Goal: Task Accomplishment & Management: Manage account settings

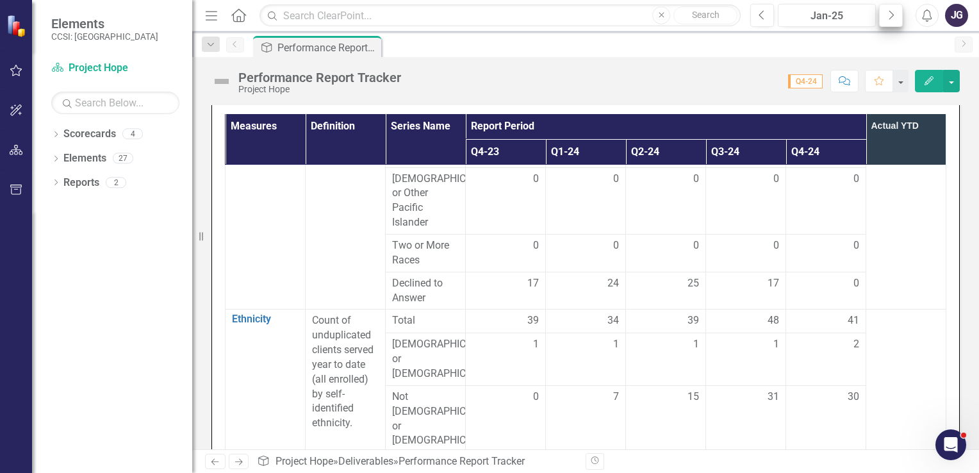
scroll to position [434, 97]
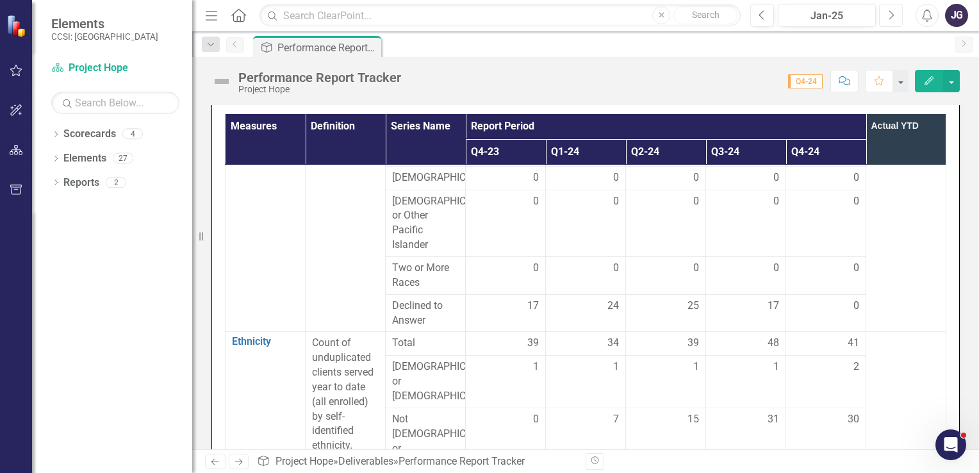
click at [897, 15] on button "Next" at bounding box center [891, 15] width 24 height 23
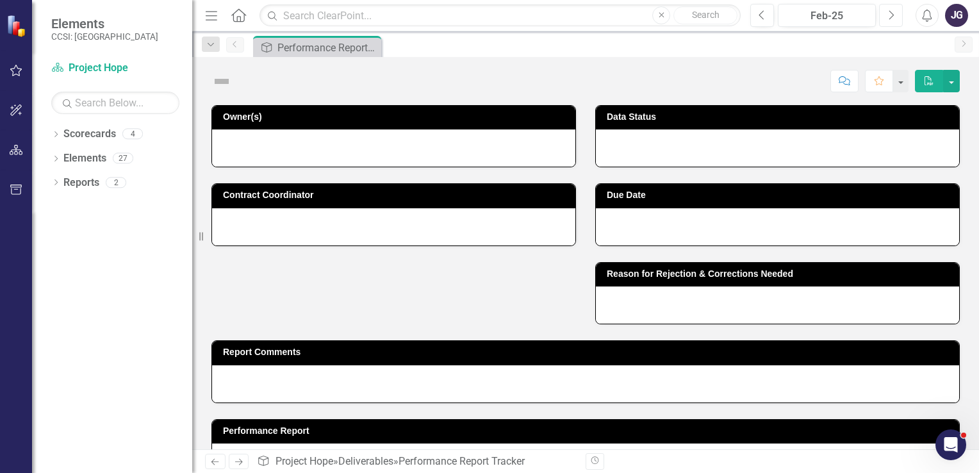
click at [897, 15] on button "Next" at bounding box center [891, 15] width 24 height 23
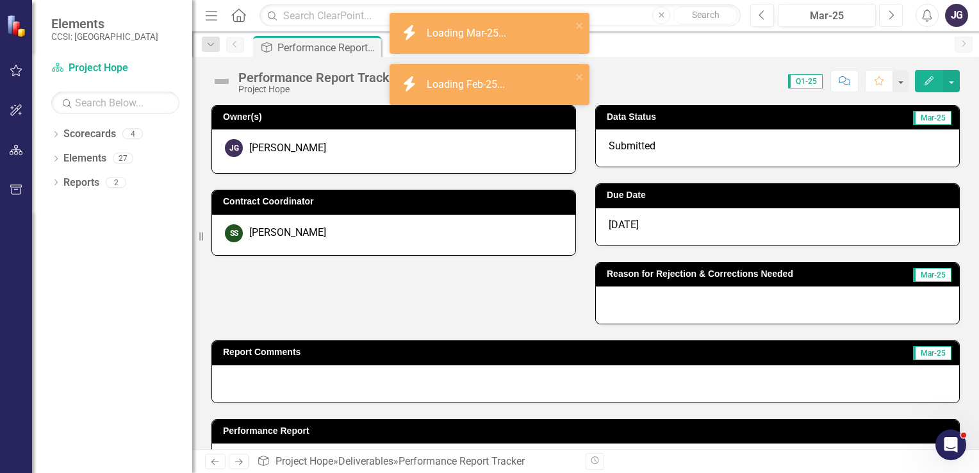
click at [897, 15] on button "Next" at bounding box center [891, 15] width 24 height 23
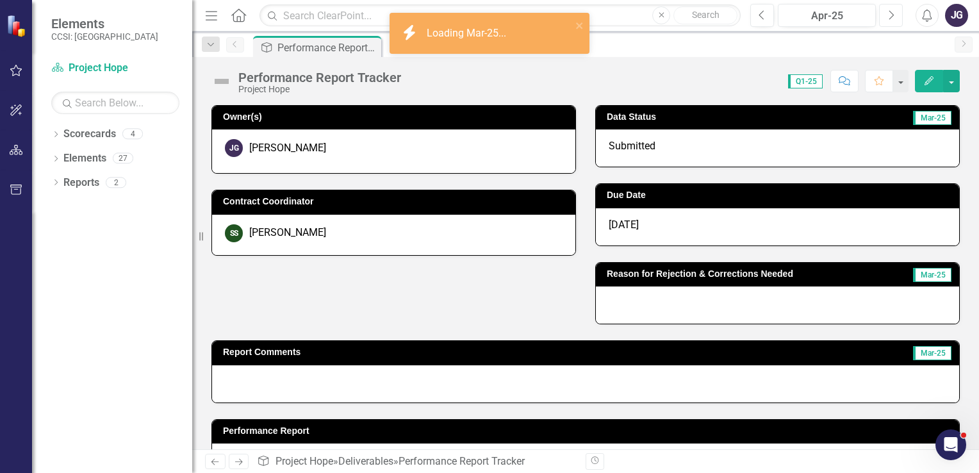
click at [897, 15] on button "Next" at bounding box center [891, 15] width 24 height 23
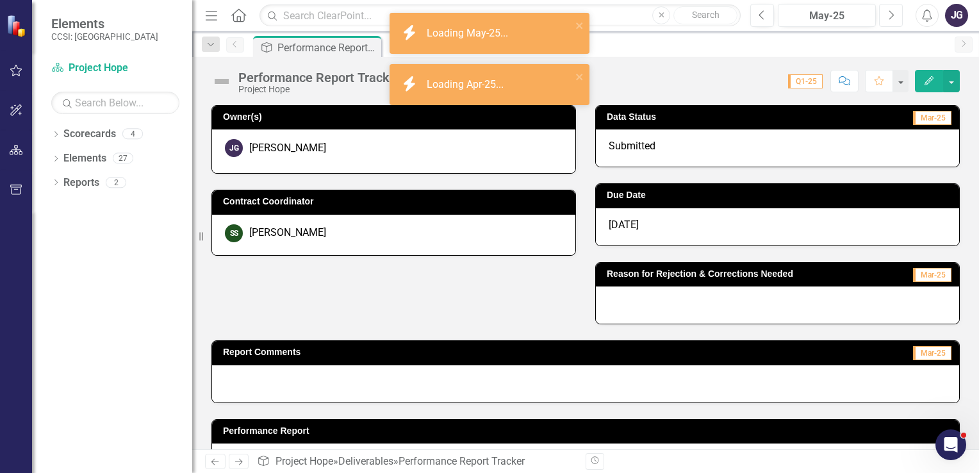
click at [897, 15] on button "Next" at bounding box center [891, 15] width 24 height 23
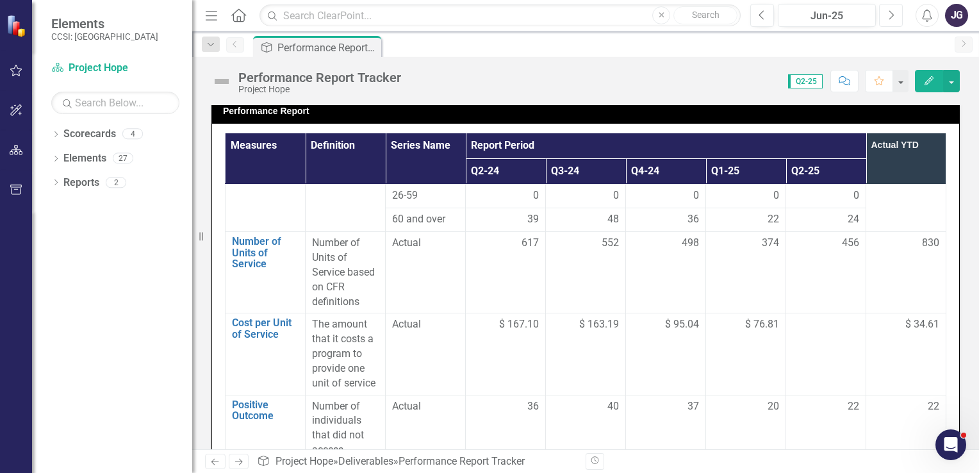
scroll to position [1038, 97]
click at [806, 317] on div at bounding box center [826, 324] width 67 height 15
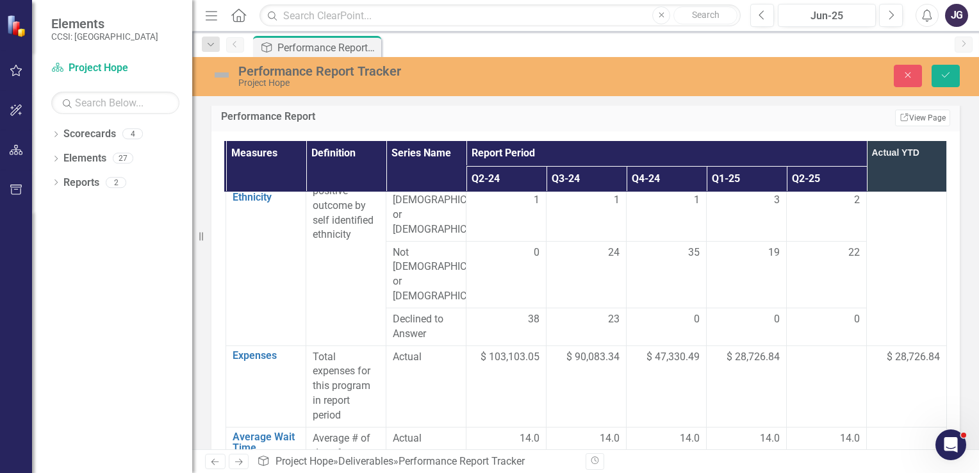
scroll to position [1859, 97]
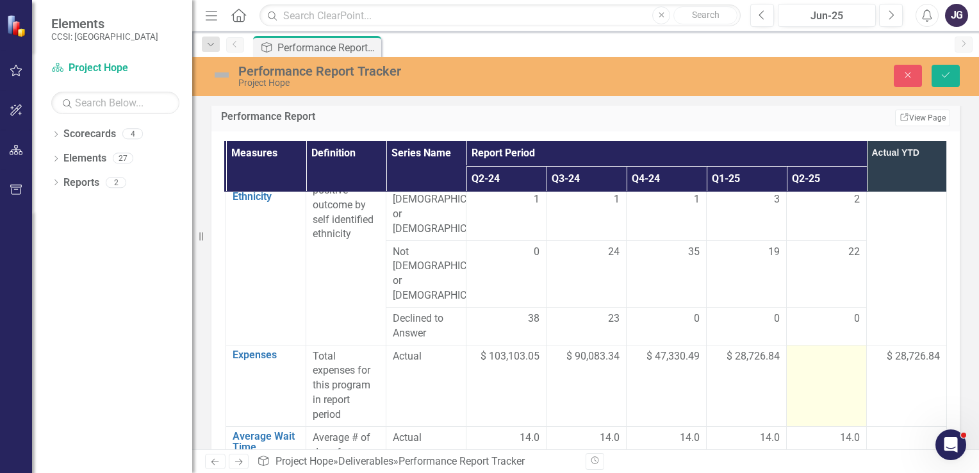
click at [802, 349] on div at bounding box center [826, 356] width 67 height 15
click at [802, 349] on input "number" at bounding box center [826, 361] width 67 height 24
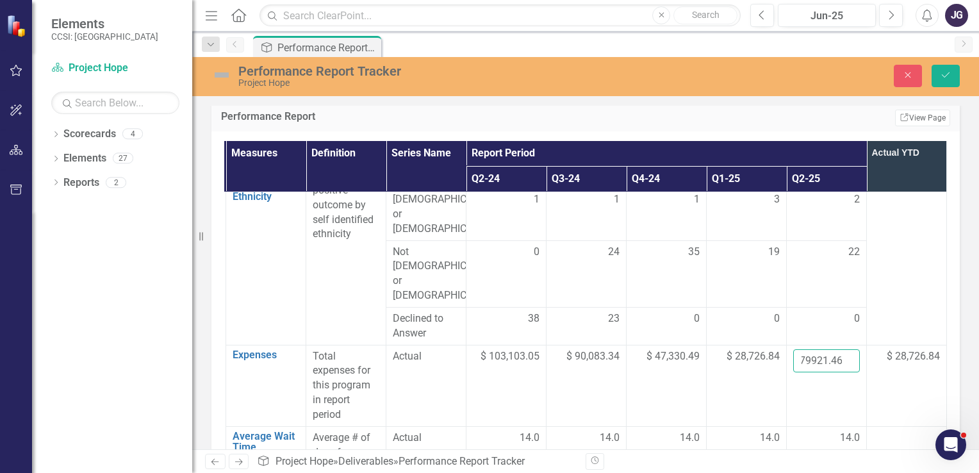
type input "79921.46"
click at [887, 426] on td at bounding box center [907, 466] width 80 height 81
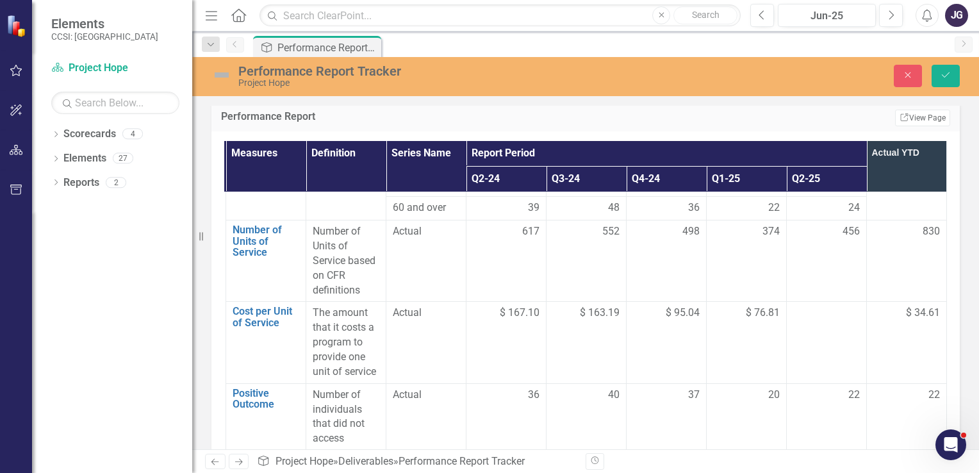
scroll to position [1046, 97]
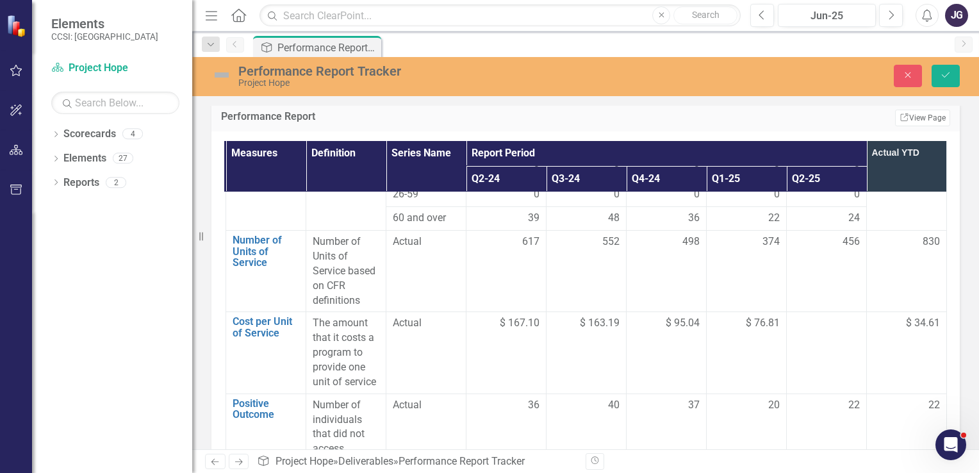
click at [812, 312] on td at bounding box center [827, 352] width 80 height 81
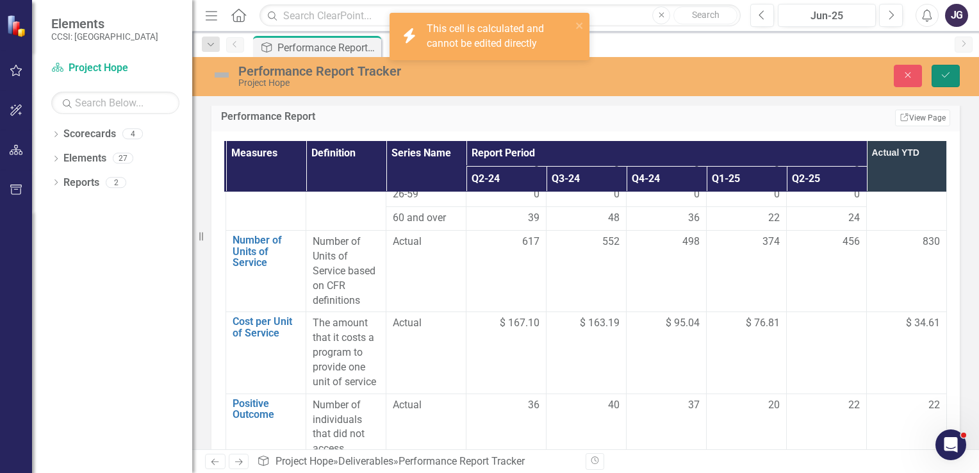
click at [946, 81] on button "Save" at bounding box center [946, 76] width 28 height 22
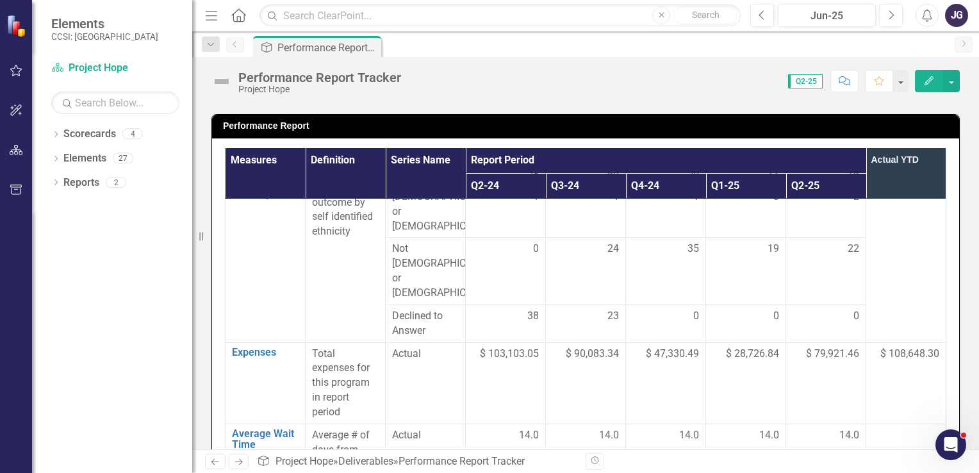
scroll to position [1887, 97]
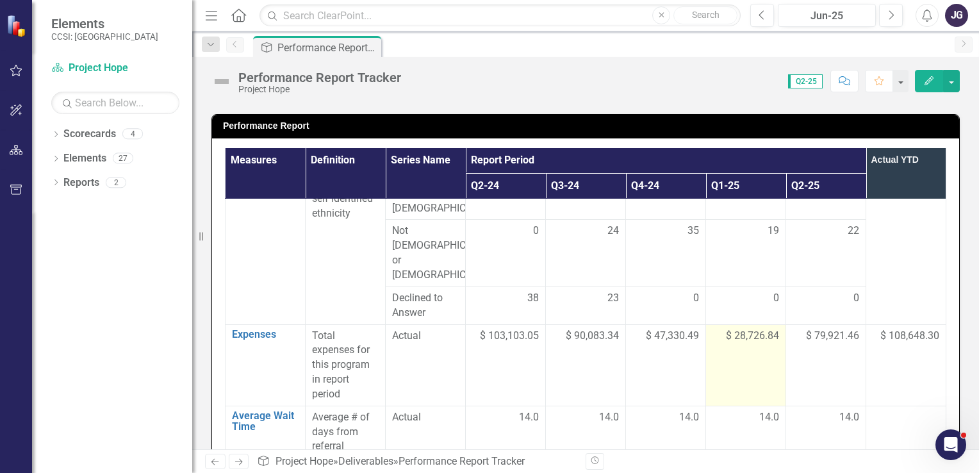
click at [753, 324] on td "$ 28,726.84" at bounding box center [746, 364] width 80 height 81
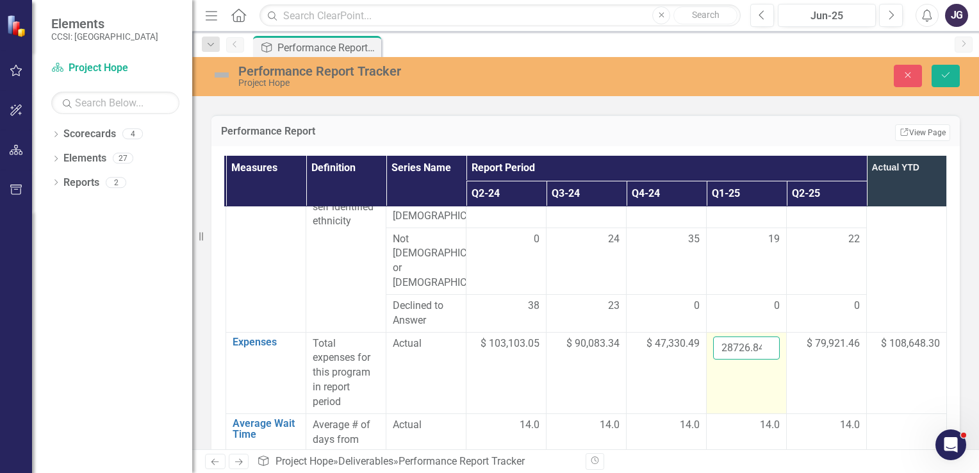
click at [741, 336] on input "28726.84" at bounding box center [746, 348] width 67 height 24
type input "2"
type input "0"
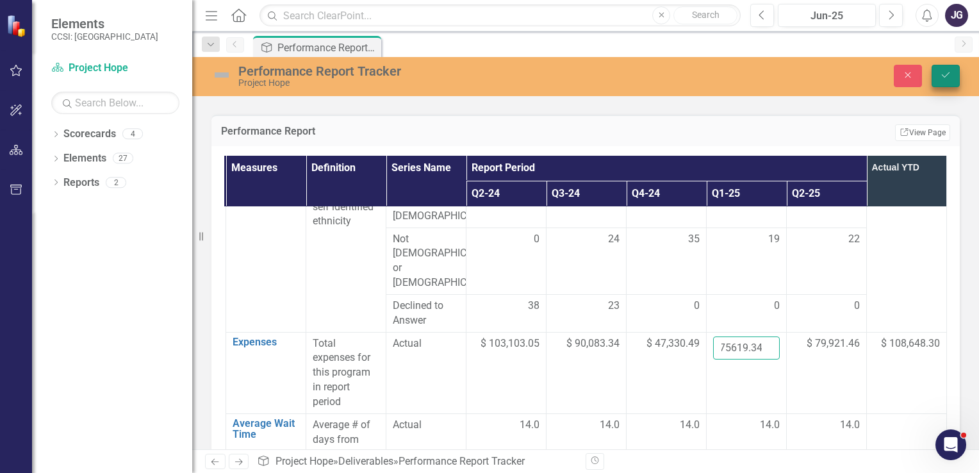
type input "75619.34"
click at [945, 71] on icon "Save" at bounding box center [946, 74] width 12 height 9
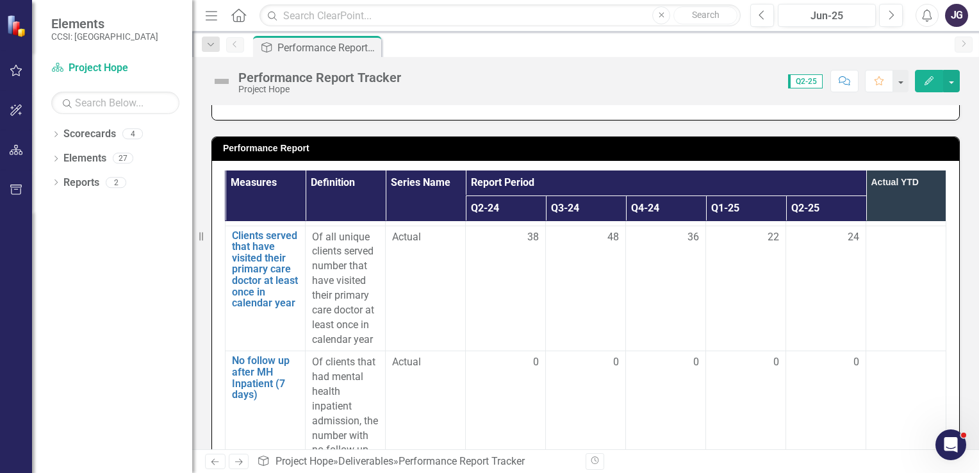
scroll to position [2436, 97]
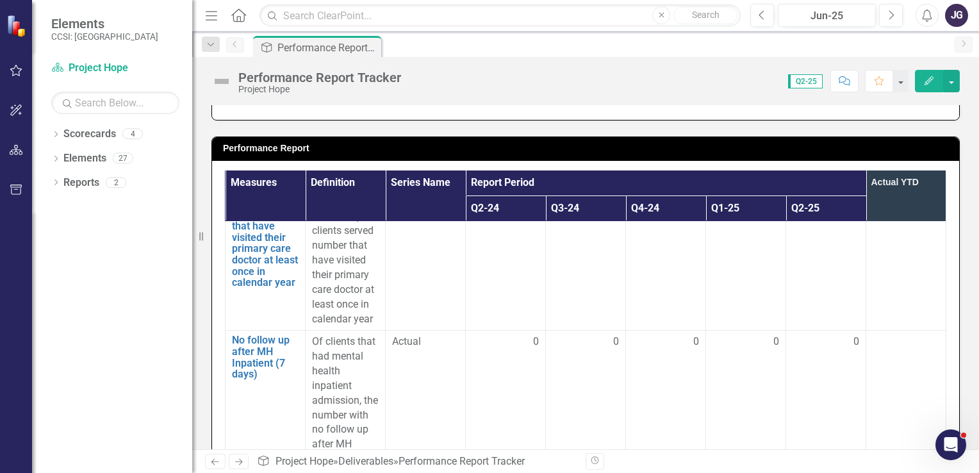
drag, startPoint x: 931, startPoint y: 196, endPoint x: 8, endPoint y: 7, distance: 942.0
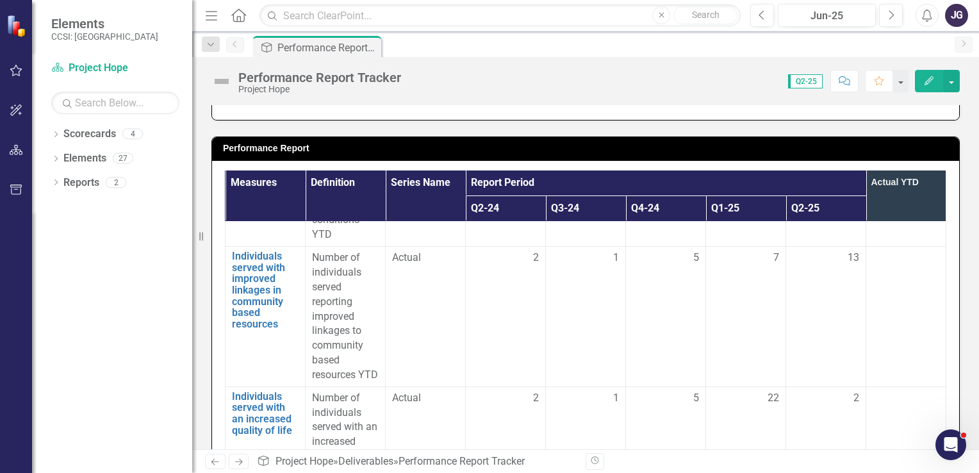
scroll to position [3093, 97]
